Goal: Find specific page/section: Find specific page/section

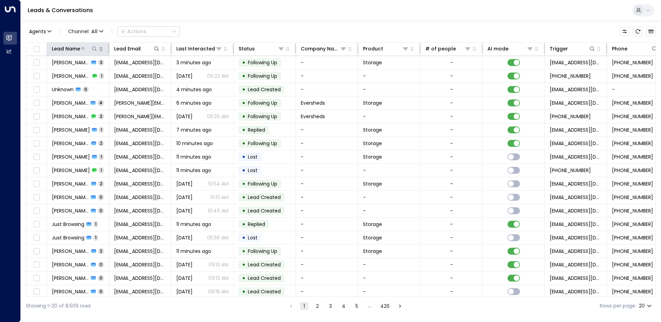
click at [75, 49] on div "Lead Name" at bounding box center [66, 49] width 28 height 8
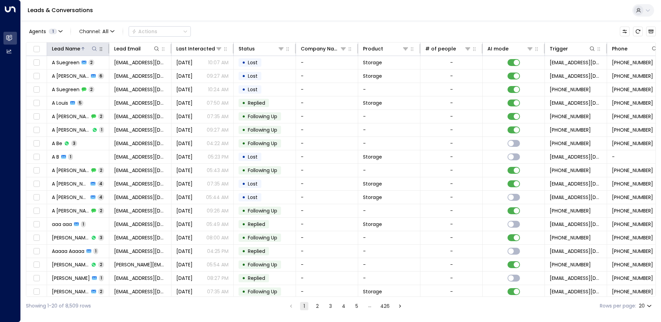
click at [93, 49] on icon at bounding box center [95, 49] width 6 height 6
click at [73, 71] on input "text" at bounding box center [94, 73] width 95 height 13
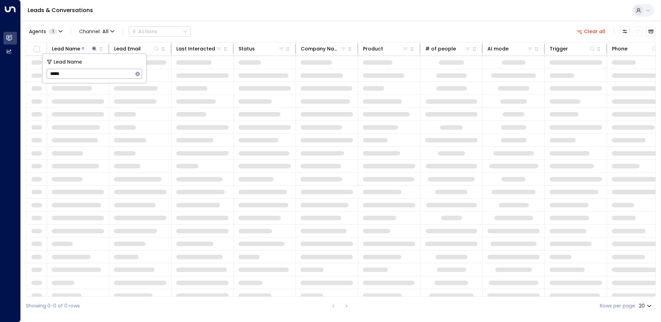
type input "*****"
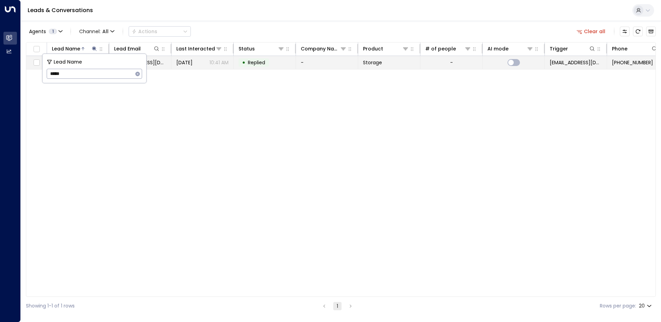
click at [156, 63] on span "[EMAIL_ADDRESS][DOMAIN_NAME]" at bounding box center [140, 62] width 52 height 7
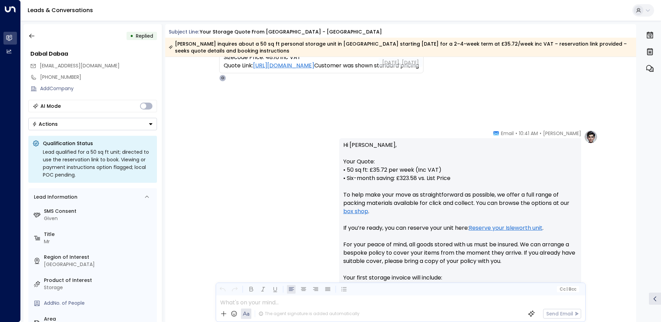
scroll to position [189, 0]
